Goal: Find specific page/section: Find specific page/section

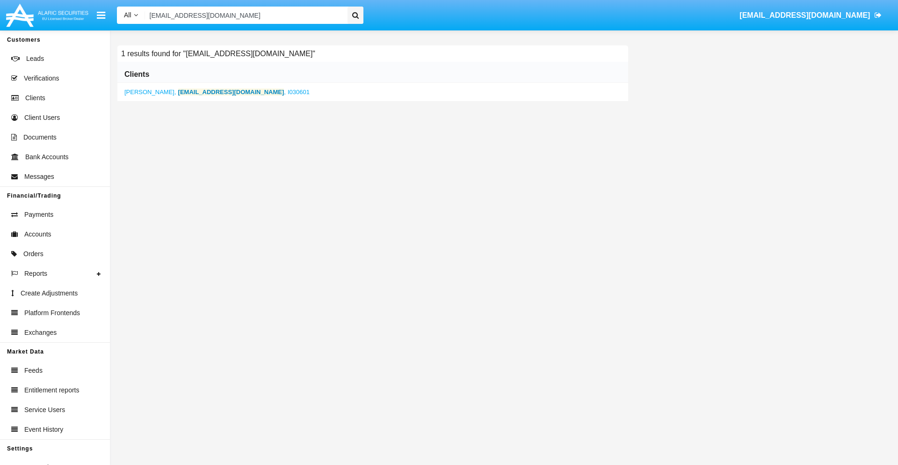
type input "[EMAIL_ADDRESS][DOMAIN_NAME]"
click at [198, 92] on b "[EMAIL_ADDRESS][DOMAIN_NAME]" at bounding box center [231, 91] width 106 height 7
